Goal: Task Accomplishment & Management: Use online tool/utility

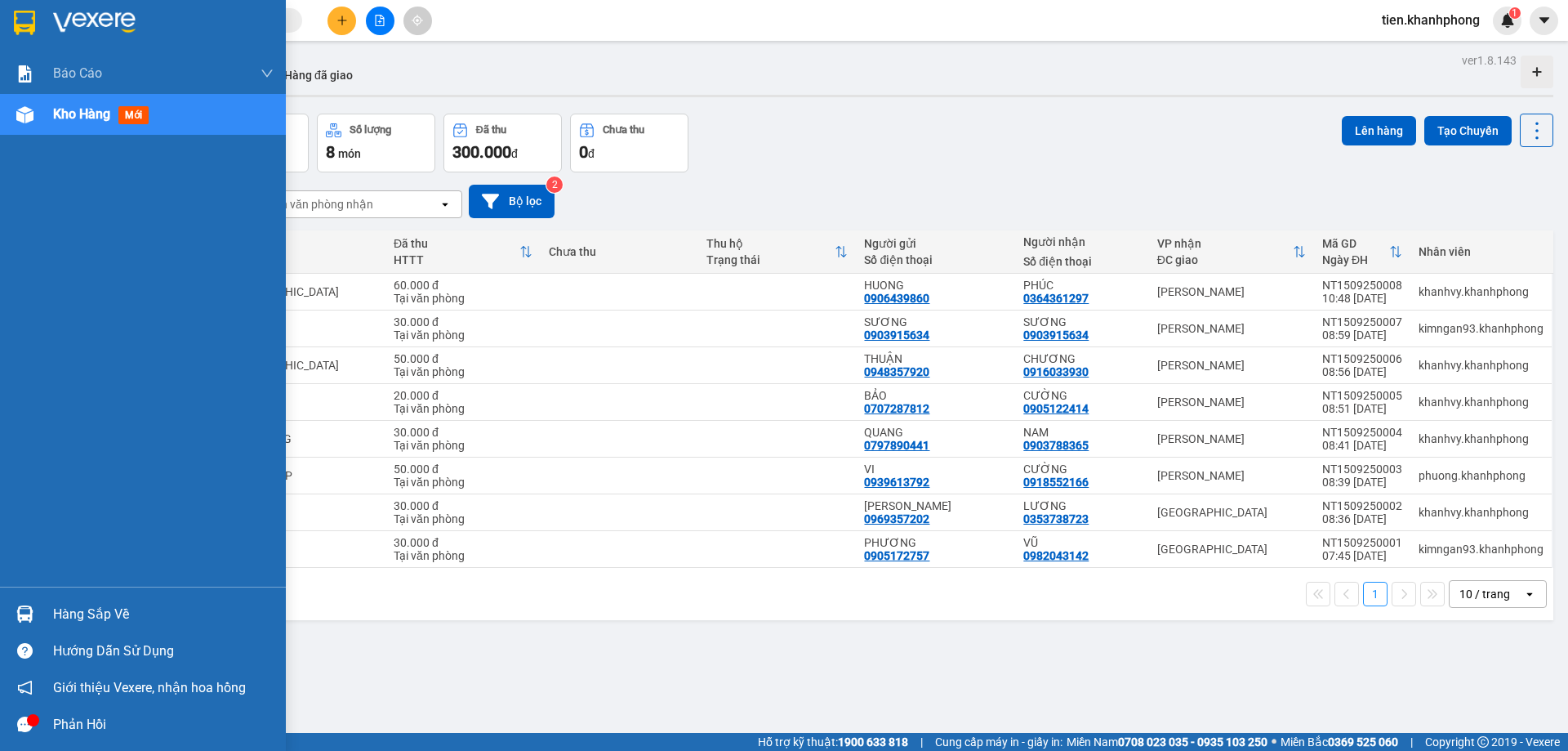
click at [69, 115] on span "Kho hàng" at bounding box center [82, 113] width 57 height 15
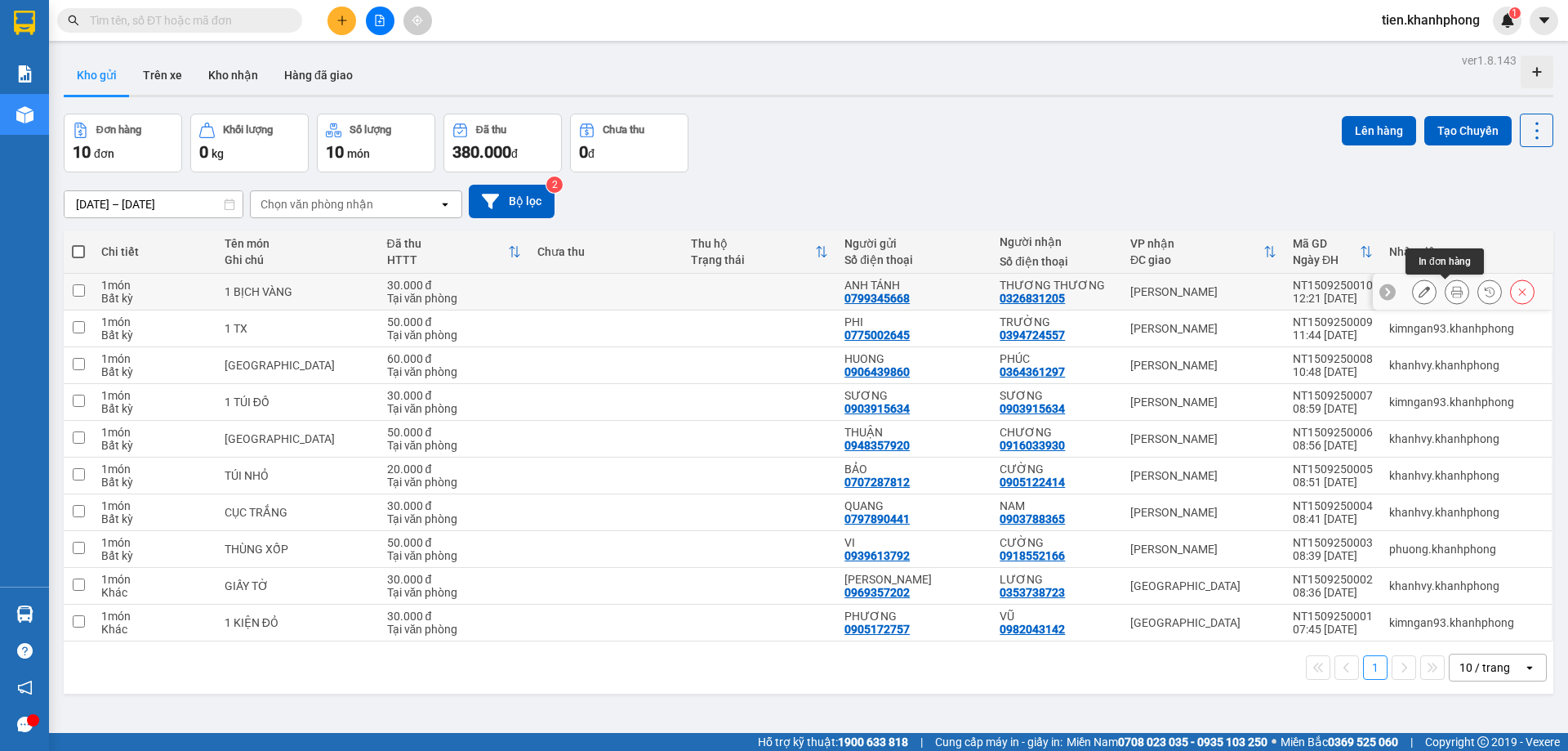
click at [1452, 294] on icon at bounding box center [1457, 292] width 11 height 11
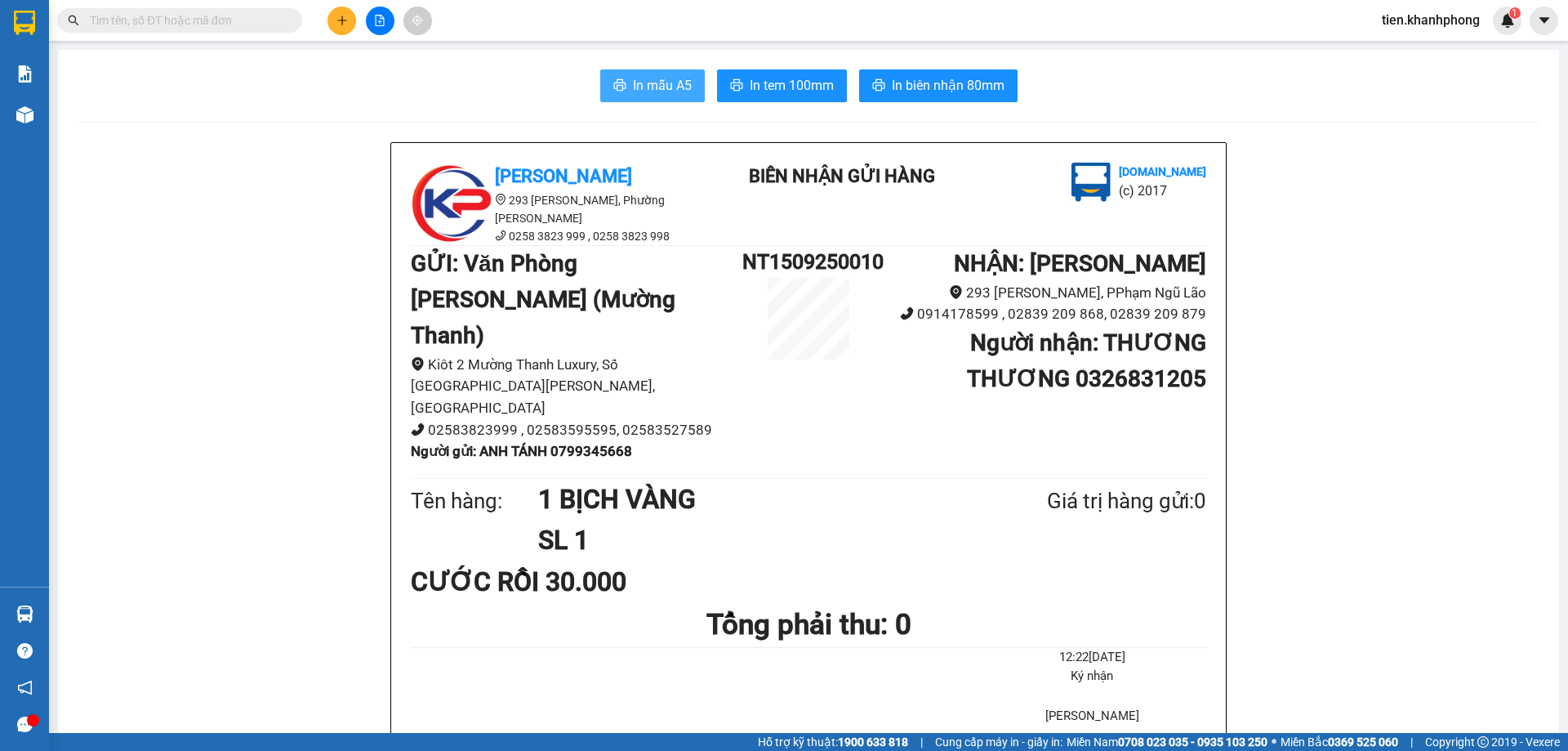
click at [676, 83] on span "In mẫu A5" at bounding box center [662, 85] width 59 height 20
